Goal: Task Accomplishment & Management: Manage account settings

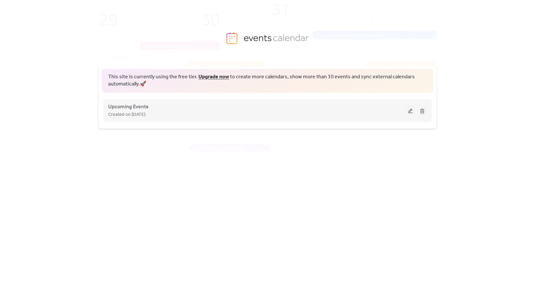
click at [409, 113] on button at bounding box center [410, 111] width 9 height 10
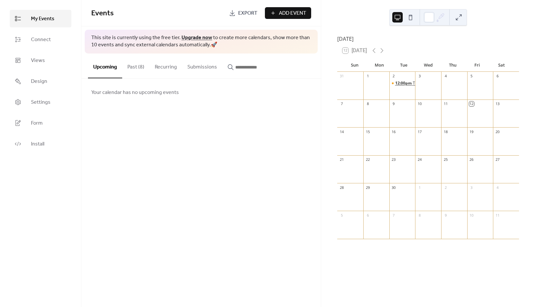
click at [412, 86] on span "12:00pm" at bounding box center [404, 83] width 18 height 6
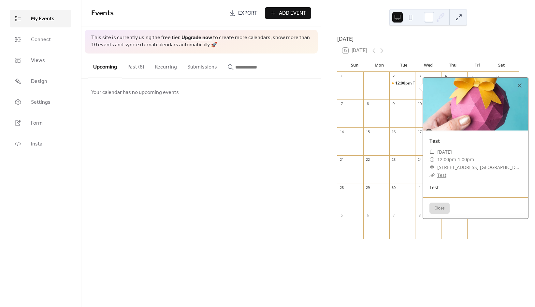
click at [128, 68] on button "Past (8)" at bounding box center [135, 65] width 27 height 24
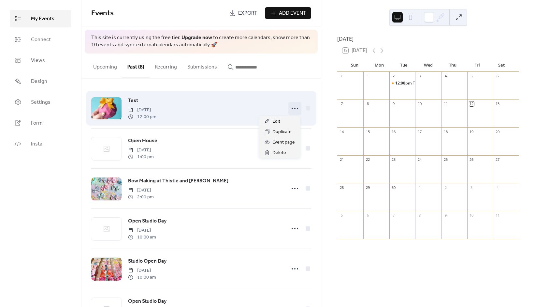
click at [297, 108] on circle at bounding box center [297, 107] width 1 height 1
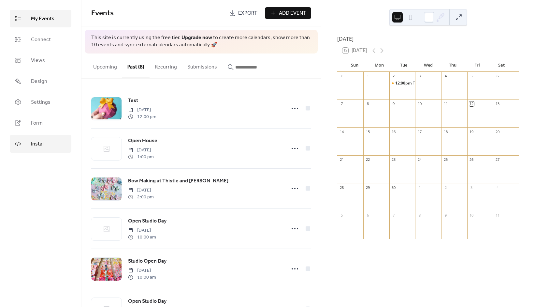
click at [39, 140] on span "Install" at bounding box center [37, 144] width 13 height 8
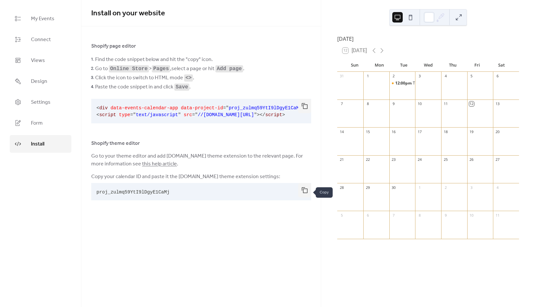
click at [308, 193] on button "button" at bounding box center [304, 190] width 13 height 14
click at [52, 94] on link "Settings" at bounding box center [41, 102] width 62 height 18
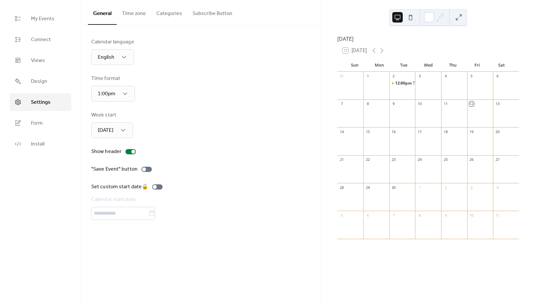
click at [148, 13] on button "Time zone" at bounding box center [134, 12] width 35 height 24
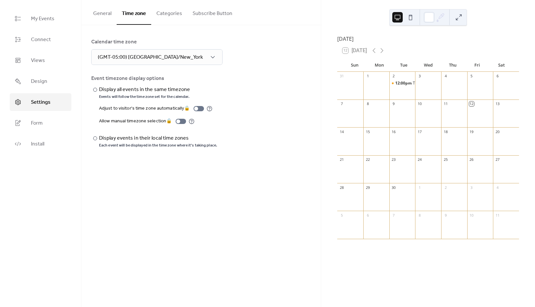
click at [162, 12] on button "Categories" at bounding box center [169, 12] width 36 height 24
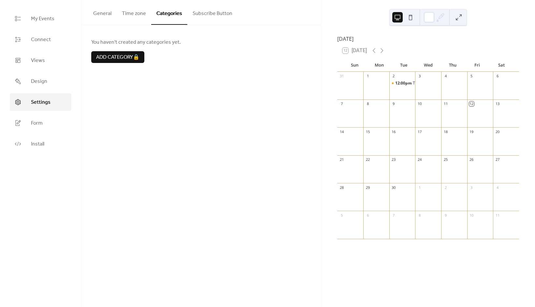
click at [205, 14] on button "Subscribe Button" at bounding box center [212, 12] width 50 height 24
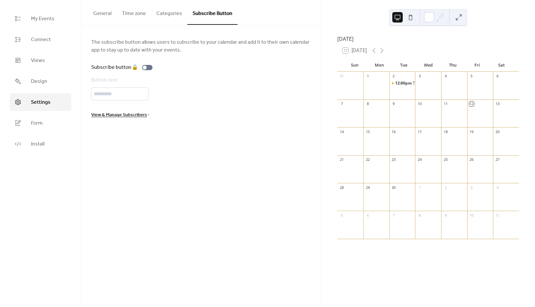
click at [49, 28] on ul "My Events Connect Views Design Settings Form Install" at bounding box center [41, 81] width 62 height 143
click at [50, 21] on span "My Events" at bounding box center [42, 19] width 23 height 8
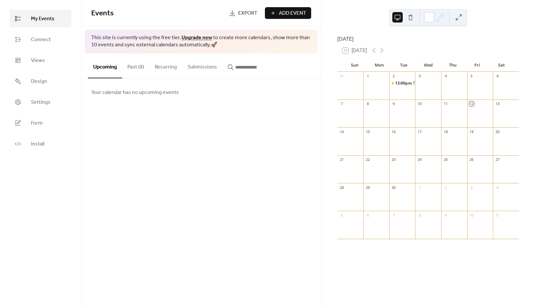
click at [133, 64] on button "Past (8)" at bounding box center [135, 65] width 27 height 24
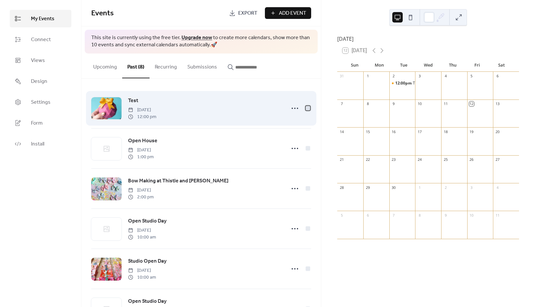
click at [306, 107] on div at bounding box center [308, 108] width 5 height 5
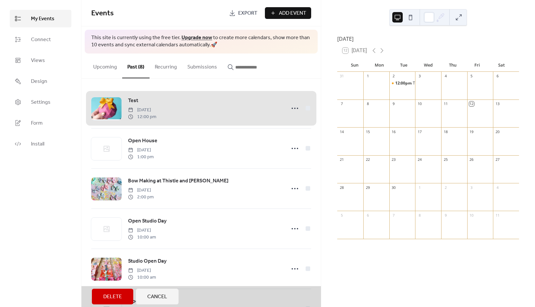
click at [306, 107] on div "Test Tuesday, September 2, 2025 12:00 pm" at bounding box center [201, 108] width 220 height 40
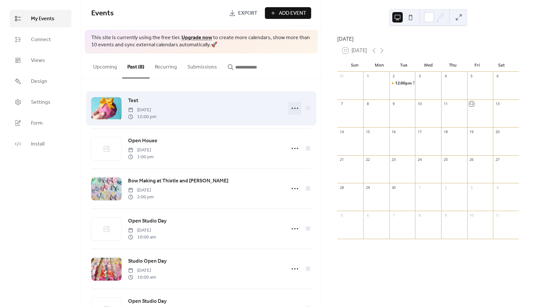
click at [294, 107] on icon at bounding box center [295, 108] width 10 height 10
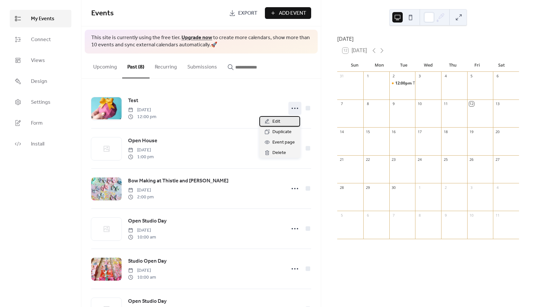
click at [281, 119] on div "Edit" at bounding box center [279, 121] width 41 height 10
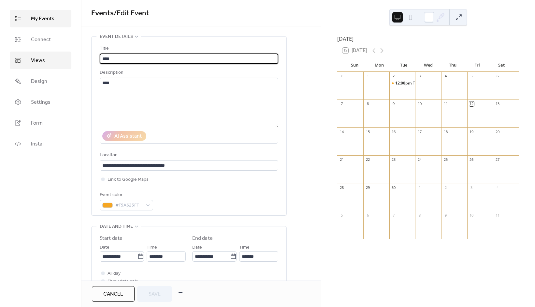
click at [49, 57] on link "Views" at bounding box center [41, 60] width 62 height 18
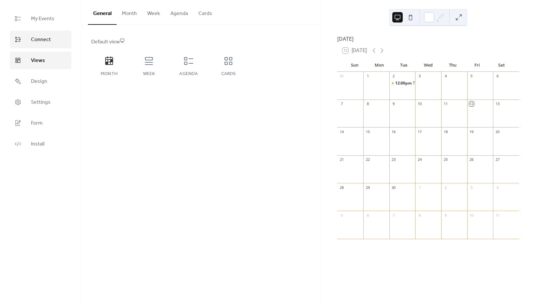
click at [50, 43] on span "Connect" at bounding box center [41, 40] width 20 height 8
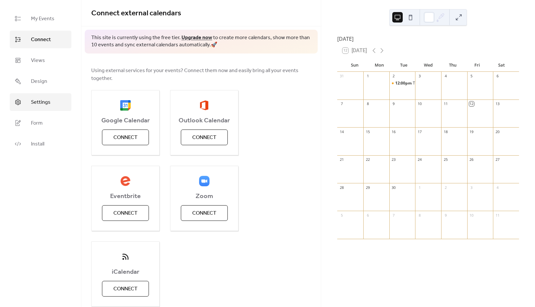
click at [38, 108] on link "Settings" at bounding box center [41, 102] width 62 height 18
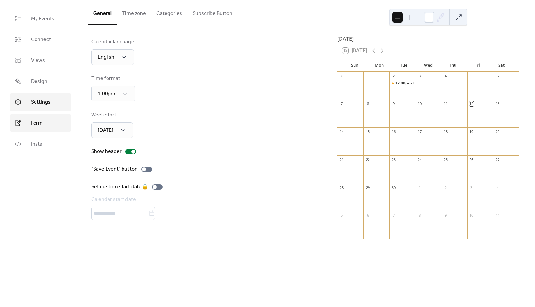
click at [39, 117] on link "Form" at bounding box center [41, 123] width 62 height 18
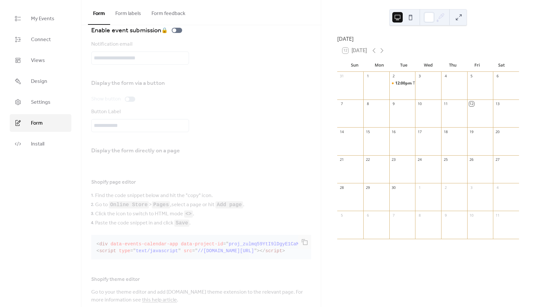
scroll to position [60, 0]
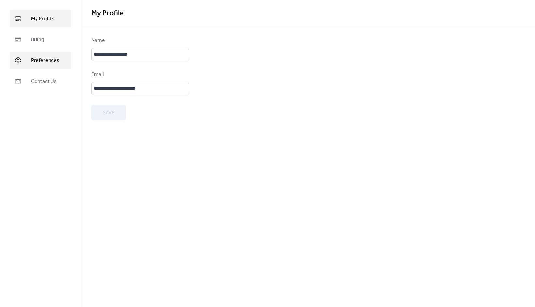
click at [47, 57] on span "Preferences" at bounding box center [45, 61] width 28 height 8
click at [43, 15] on span "My Profile" at bounding box center [42, 19] width 22 height 8
click at [39, 37] on span "Billing" at bounding box center [37, 40] width 13 height 8
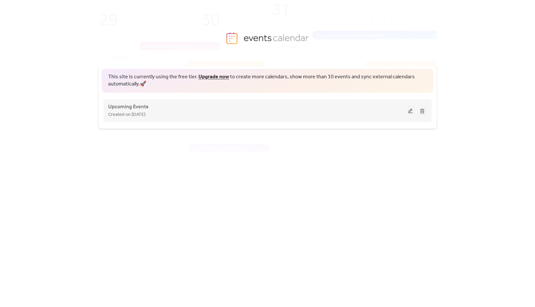
click at [351, 111] on div "Created on [DATE]" at bounding box center [257, 114] width 298 height 8
click at [408, 110] on button at bounding box center [410, 111] width 9 height 10
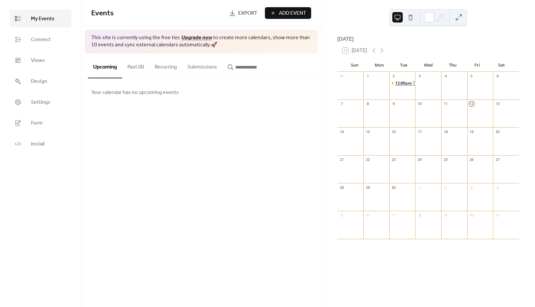
click at [408, 86] on span "12:00pm" at bounding box center [404, 83] width 18 height 6
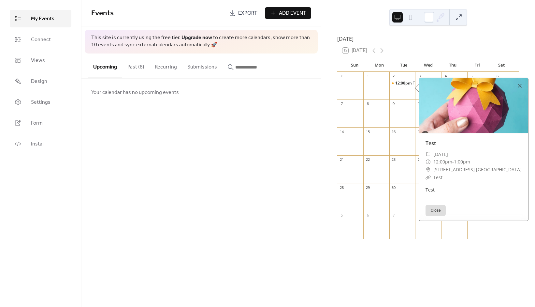
click at [289, 165] on div "Events Export Add Event This site is currently using the free tier. Upgrade now…" at bounding box center [200, 153] width 239 height 307
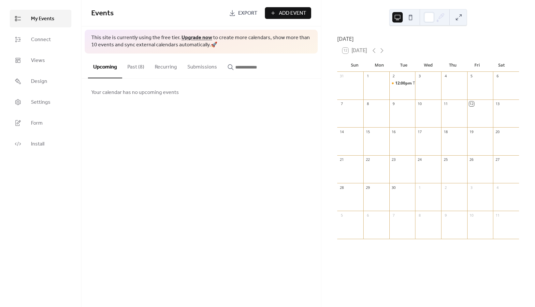
click at [36, 92] on ul "My Events Connect Views Design Settings Form Install" at bounding box center [41, 81] width 62 height 143
click at [48, 36] on span "Connect" at bounding box center [41, 40] width 20 height 8
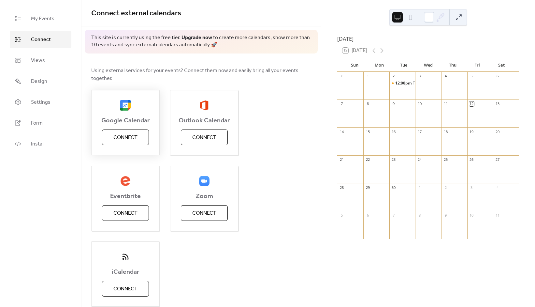
scroll to position [26, 0]
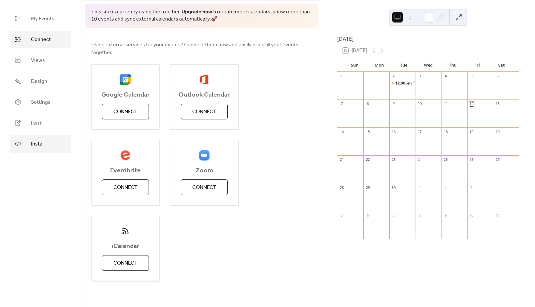
click at [30, 147] on link "Install" at bounding box center [41, 144] width 62 height 18
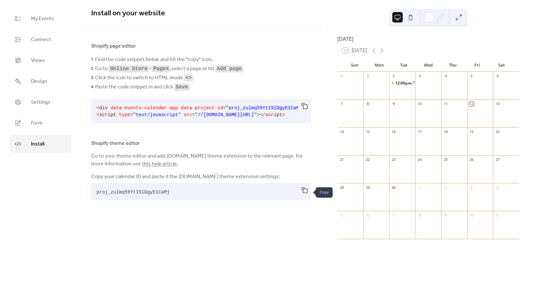
click at [306, 193] on button "button" at bounding box center [304, 190] width 13 height 14
click at [305, 107] on button "button" at bounding box center [304, 106] width 13 height 14
click at [52, 81] on link "Design" at bounding box center [41, 81] width 62 height 18
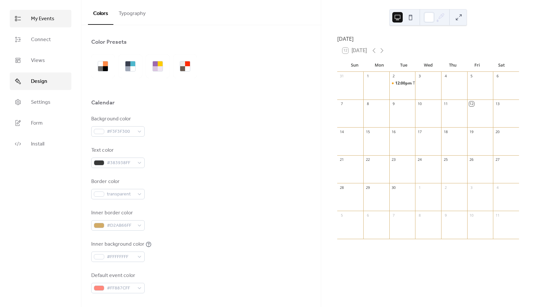
click at [53, 23] on span "My Events" at bounding box center [42, 19] width 23 height 8
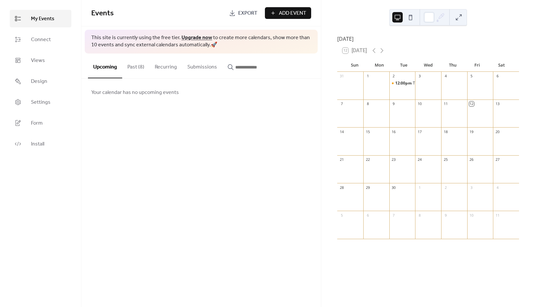
click at [139, 70] on button "Past (8)" at bounding box center [135, 65] width 27 height 24
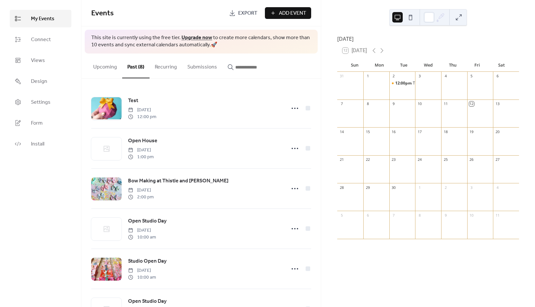
click at [156, 69] on button "Recurring" at bounding box center [166, 65] width 33 height 24
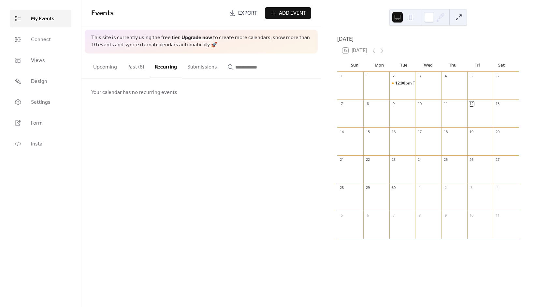
click at [143, 69] on button "Past (8)" at bounding box center [135, 65] width 27 height 24
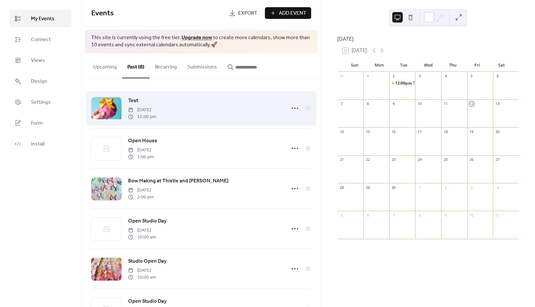
click at [140, 99] on div "Test Tuesday, September 2, 2025 12:00 pm" at bounding box center [205, 107] width 154 height 23
click at [296, 109] on icon at bounding box center [295, 108] width 10 height 10
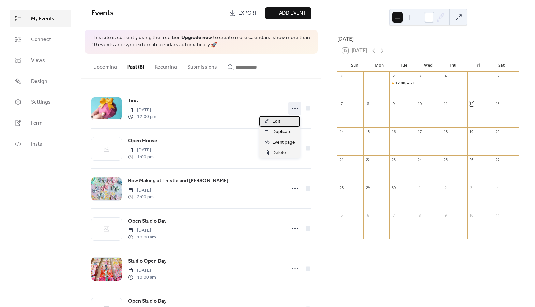
click at [288, 122] on div "Edit" at bounding box center [279, 121] width 41 height 10
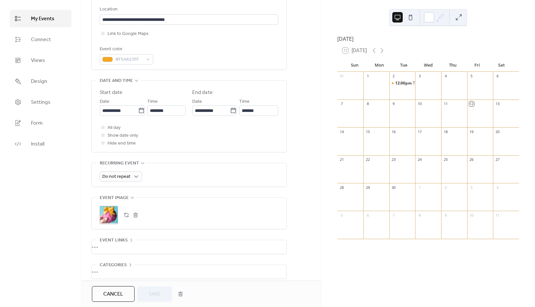
scroll to position [176, 0]
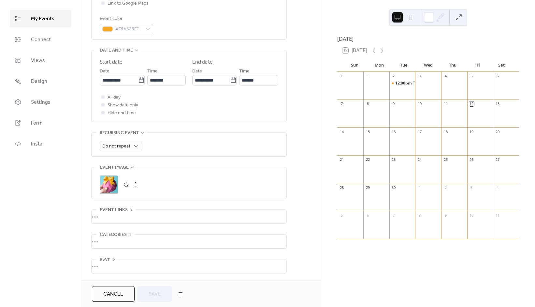
click at [104, 240] on div "•••" at bounding box center [189, 241] width 195 height 14
click at [120, 222] on div "•••" at bounding box center [189, 216] width 195 height 14
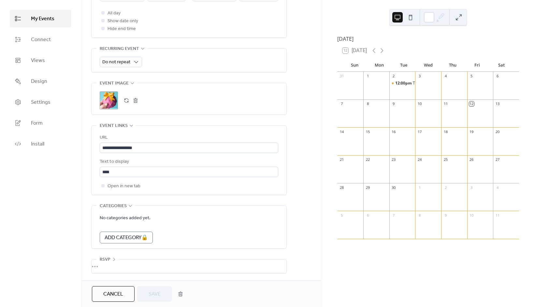
click at [109, 262] on div "•••" at bounding box center [189, 266] width 195 height 14
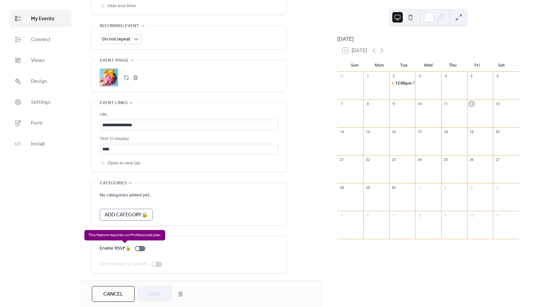
scroll to position [280, 0]
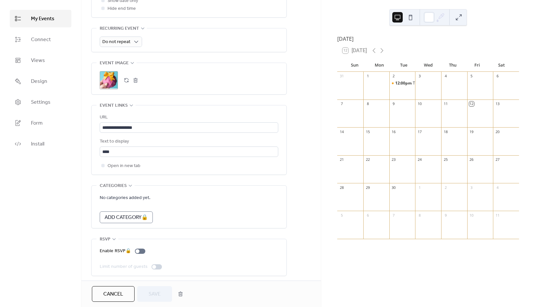
click at [119, 294] on span "Cancel" at bounding box center [113, 294] width 20 height 8
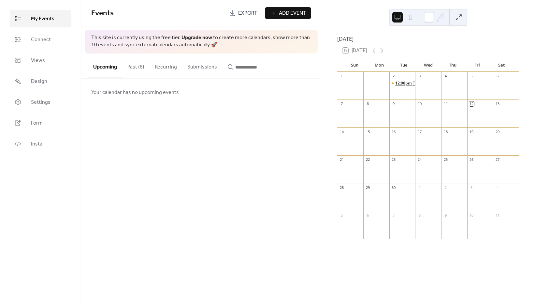
click at [403, 86] on span "12:00pm" at bounding box center [404, 83] width 18 height 6
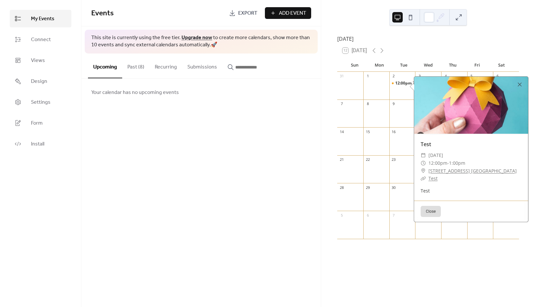
click at [239, 132] on div "Events Export Add Event This site is currently using the free tier. Upgrade now…" at bounding box center [200, 153] width 239 height 307
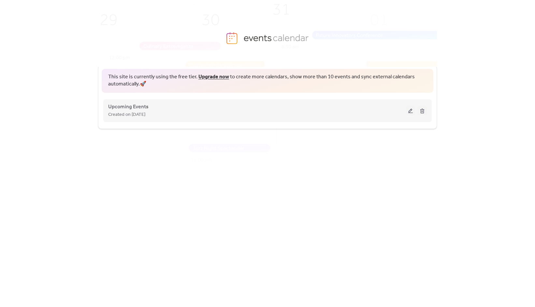
click at [408, 111] on button at bounding box center [410, 111] width 9 height 10
click at [409, 111] on button at bounding box center [410, 111] width 9 height 10
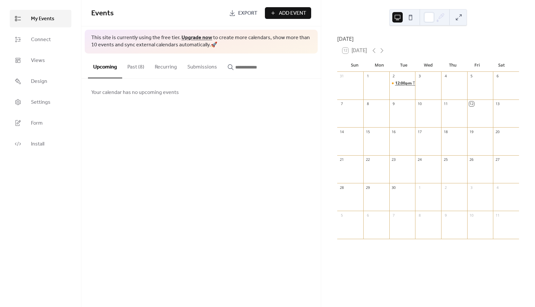
click at [399, 86] on span "12:00pm" at bounding box center [404, 83] width 18 height 6
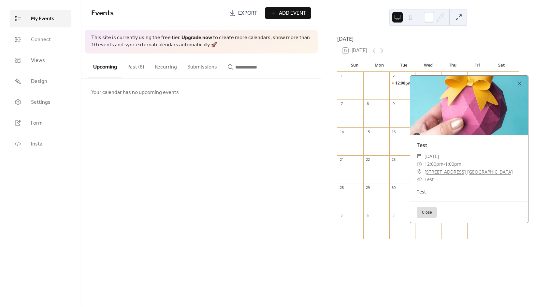
click at [140, 66] on button "Past (8)" at bounding box center [135, 65] width 27 height 24
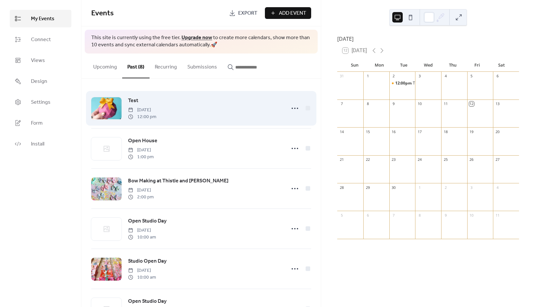
click at [156, 107] on span "[DATE]" at bounding box center [142, 110] width 28 height 7
click at [295, 106] on icon at bounding box center [295, 108] width 10 height 10
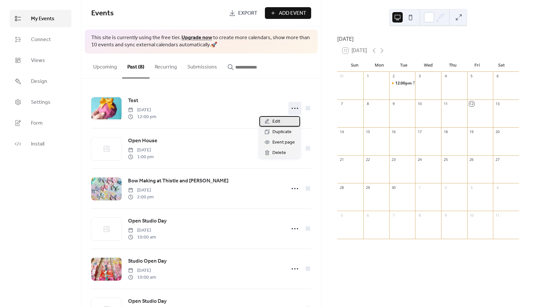
click at [283, 119] on div "Edit" at bounding box center [279, 121] width 41 height 10
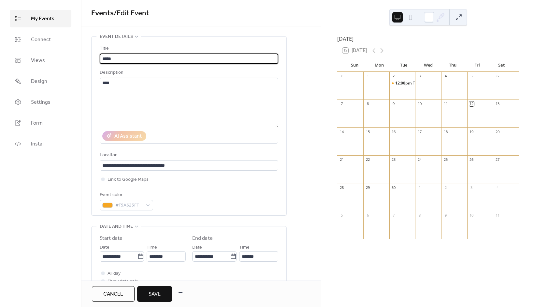
type input "****"
click at [234, 92] on textarea "****" at bounding box center [189, 103] width 179 height 50
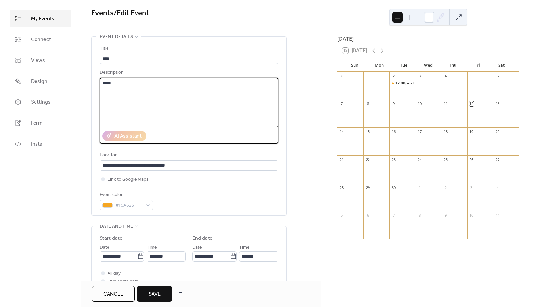
type textarea "****"
click at [149, 290] on span "Save" at bounding box center [155, 294] width 12 height 8
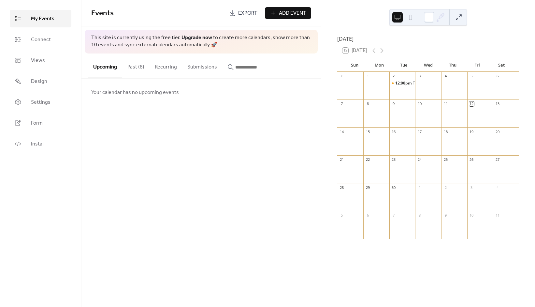
drag, startPoint x: 508, startPoint y: 21, endPoint x: 504, endPoint y: 19, distance: 4.7
click at [507, 20] on div "[DATE] 12 [DATE] Sun Mon Tue Wed Thu Fri Sat 31 1 2 12:00pm Test 3 4 5 6 7 8 9 …" at bounding box center [428, 153] width 214 height 307
click at [494, 8] on div "[DATE] 12 [DATE] Sun Mon Tue Wed Thu Fri Sat 31 1 2 12:00pm Test 3 4 5 6 7 8 9 …" at bounding box center [428, 153] width 214 height 307
click at [500, 21] on div "[DATE] 12 [DATE] Sun Mon Tue Wed Thu Fri Sat 31 1 2 12:00pm Test 3 4 5 6 7 8 9 …" at bounding box center [428, 153] width 214 height 307
drag, startPoint x: 500, startPoint y: 21, endPoint x: 489, endPoint y: 43, distance: 24.9
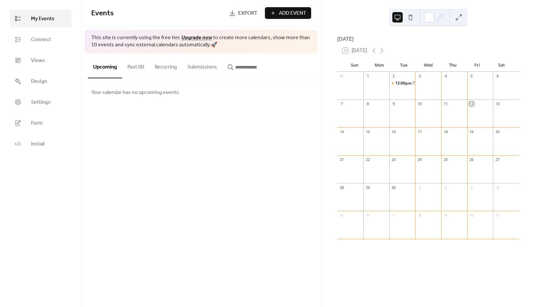
click at [500, 21] on div "[DATE] 12 [DATE] Sun Mon Tue Wed Thu Fri Sat 31 1 2 12:00pm Test 3 4 5 6 7 8 9 …" at bounding box center [428, 153] width 214 height 307
click at [485, 53] on div "12 [DATE]" at bounding box center [428, 51] width 182 height 16
click at [484, 52] on div "12 [DATE]" at bounding box center [428, 51] width 182 height 16
click at [521, 12] on div "[DATE] 12 [DATE] Sun Mon Tue Wed Thu Fri Sat 31 1 2 12:00pm Test 3 4 5 6 7 8 9 …" at bounding box center [428, 153] width 214 height 307
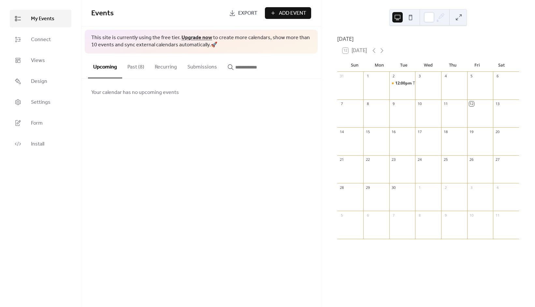
click at [503, 36] on div "[DATE]" at bounding box center [428, 39] width 182 height 8
drag, startPoint x: 502, startPoint y: 30, endPoint x: 493, endPoint y: 34, distance: 9.9
click at [501, 30] on div "[DATE] 12 [DATE] Sun Mon Tue Wed Thu Fri Sat 31 1 2 12:00pm Test 3 4 5 6 7 8 9 …" at bounding box center [428, 153] width 214 height 307
click at [427, 35] on div "[DATE]" at bounding box center [428, 39] width 182 height 8
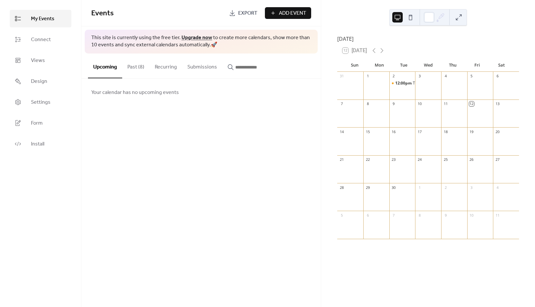
click at [237, 99] on div "Your calendar has no upcoming events" at bounding box center [200, 92] width 239 height 27
click at [520, 34] on div "[DATE] 12 [DATE] Sun Mon Tue Wed Thu Fri Sat 31 1 2 12:00pm Test 3 4 5 6 7 8 9 …" at bounding box center [428, 153] width 214 height 307
click at [518, 34] on div "[DATE] 12 [DATE] Sun Mon Tue Wed Thu Fri Sat 31 1 2 12:00pm Test 3 4 5 6 7 8 9 …" at bounding box center [428, 153] width 214 height 307
click at [464, 52] on div "12 [DATE]" at bounding box center [428, 51] width 182 height 16
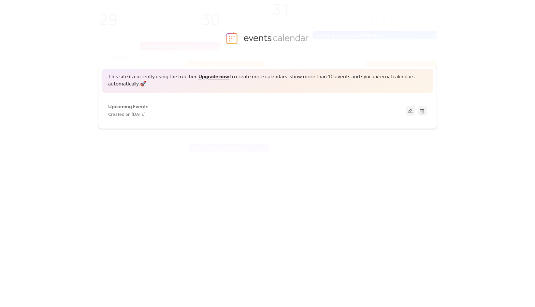
click at [408, 112] on button at bounding box center [410, 111] width 9 height 10
